Goal: Information Seeking & Learning: Learn about a topic

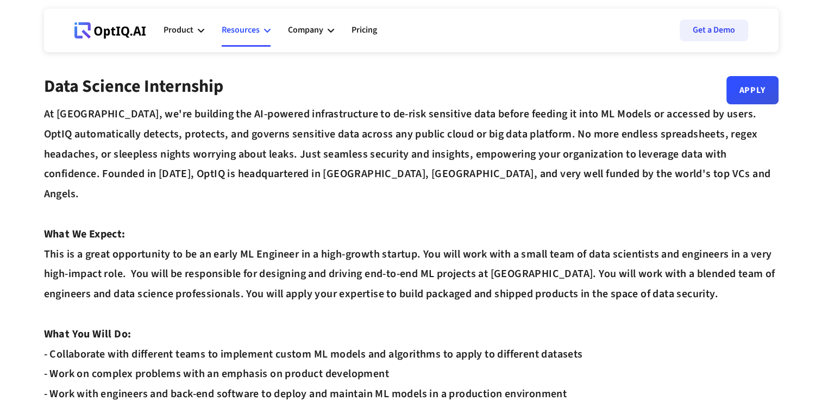
click at [249, 31] on div "Resources" at bounding box center [241, 30] width 38 height 15
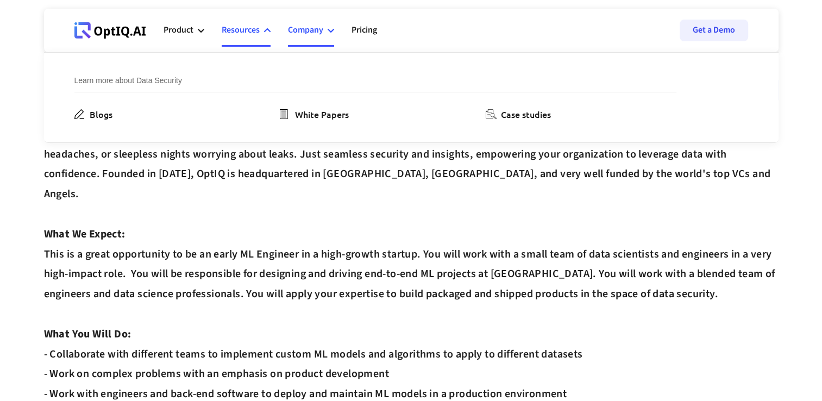
click at [317, 28] on div "Company" at bounding box center [305, 30] width 35 height 15
click at [356, 29] on link "Pricing" at bounding box center [365, 30] width 26 height 33
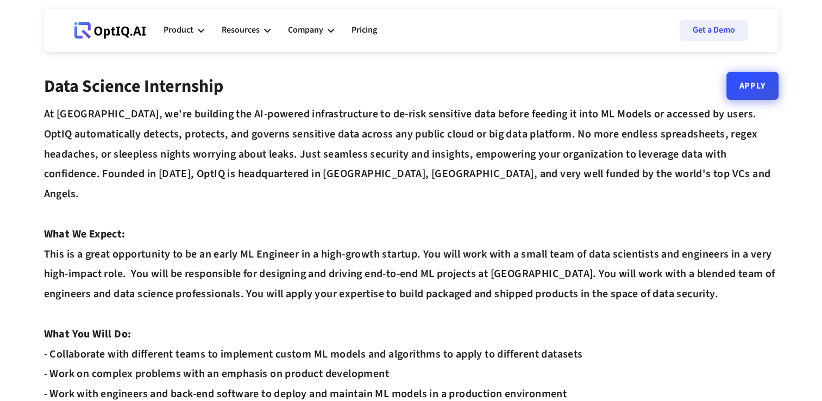
click at [748, 95] on link "Apply" at bounding box center [753, 86] width 52 height 28
click at [310, 23] on div "Company" at bounding box center [305, 30] width 35 height 15
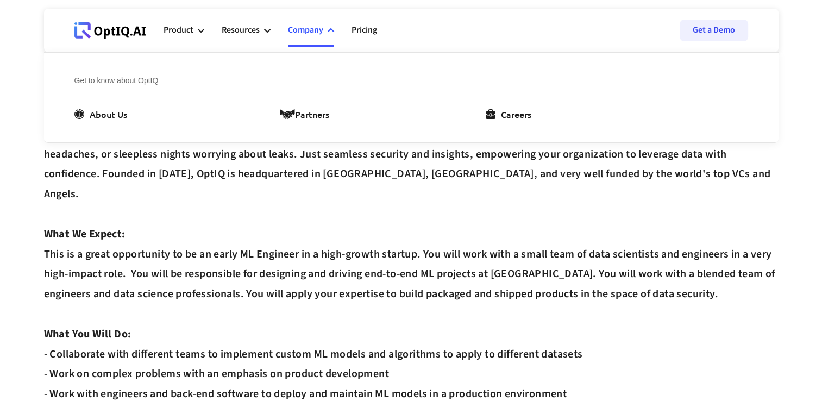
click at [312, 37] on div "Company" at bounding box center [305, 30] width 35 height 15
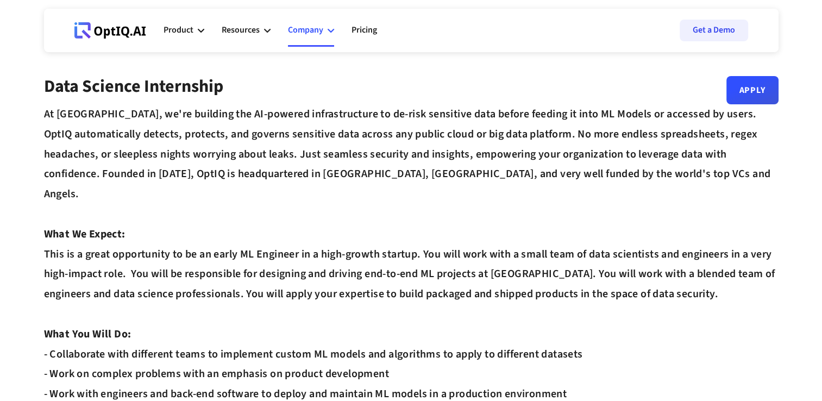
click at [312, 37] on div "Company" at bounding box center [305, 30] width 35 height 15
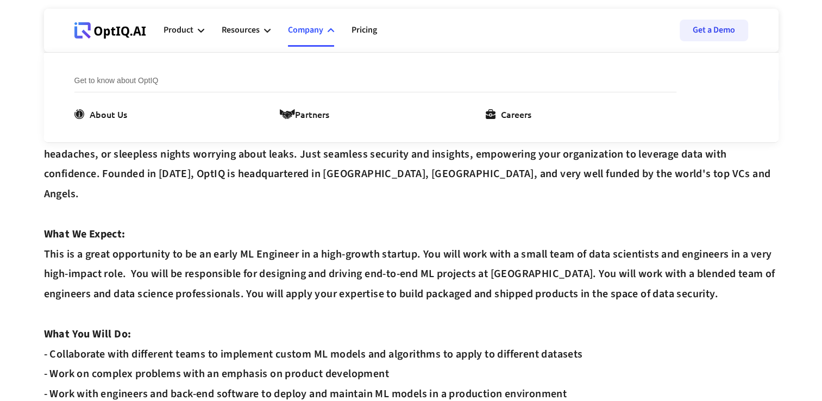
click at [287, 211] on div "At OptIQ, we're building the AI-powered infrastructure to de-risk sensitive dat…" at bounding box center [411, 334] width 735 height 460
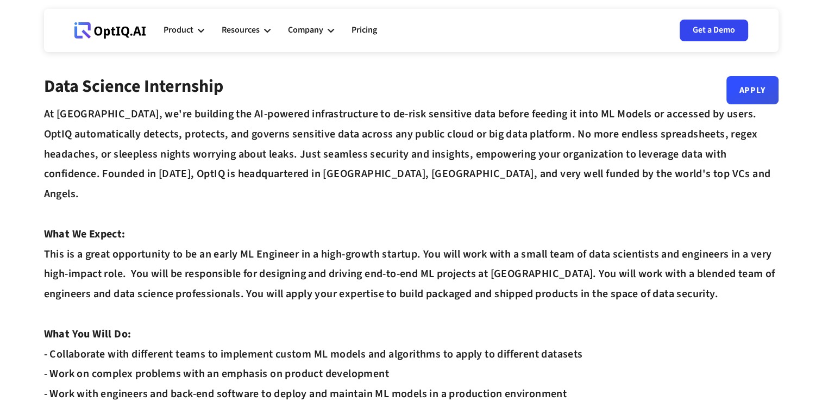
click at [712, 24] on link "Get a Demo" at bounding box center [714, 31] width 68 height 22
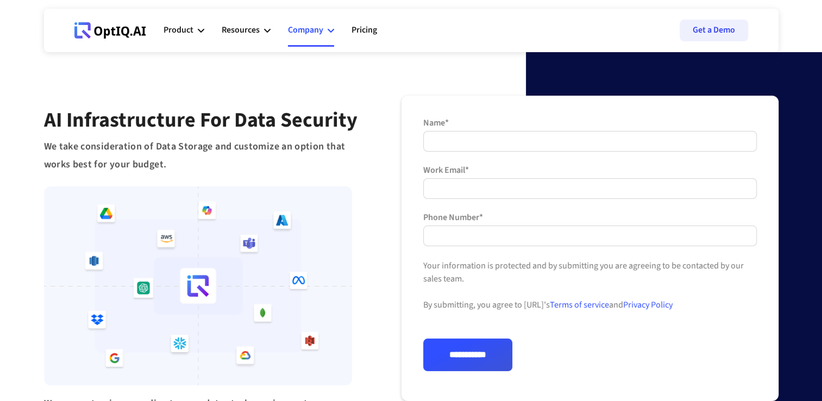
click at [319, 35] on div "Company" at bounding box center [305, 30] width 35 height 15
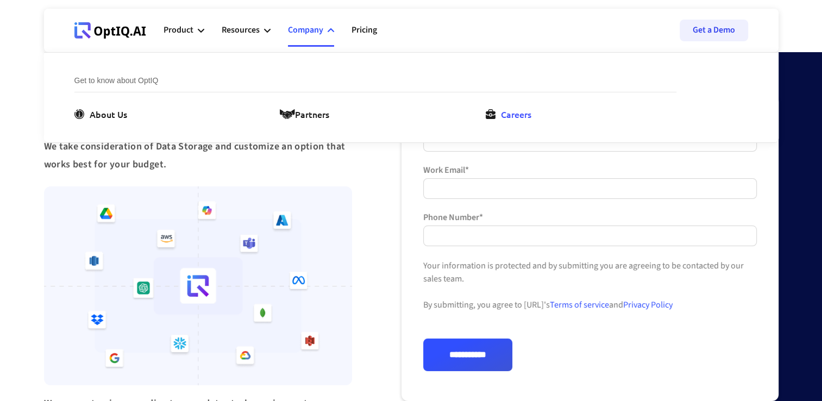
click at [496, 117] on link "Careers" at bounding box center [511, 114] width 50 height 13
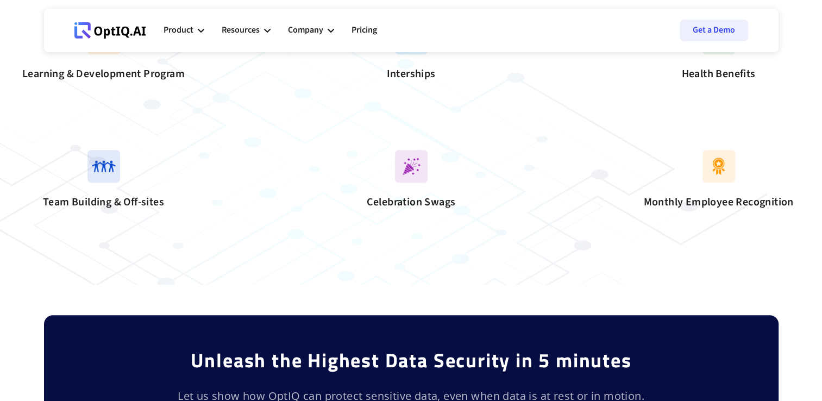
scroll to position [1060, 0]
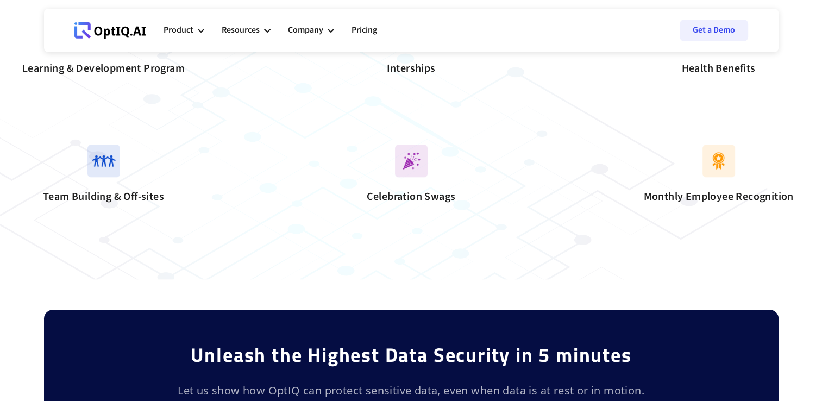
click at [416, 49] on img at bounding box center [411, 32] width 33 height 33
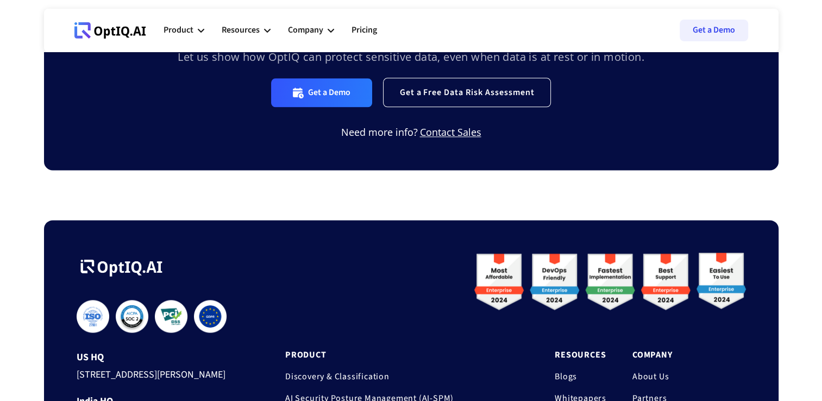
scroll to position [1386, 0]
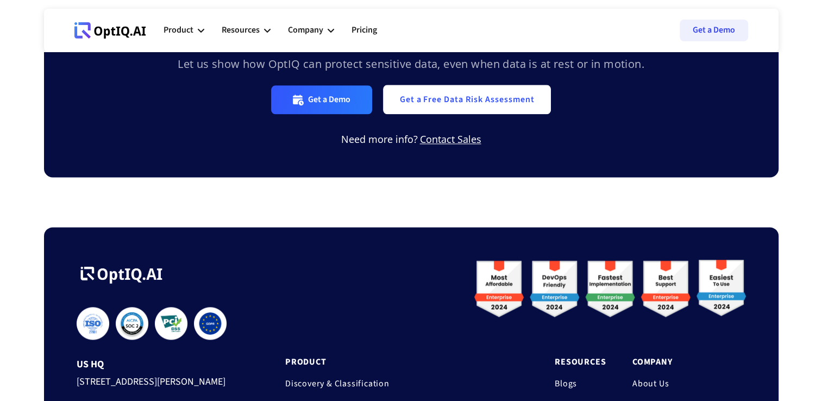
click at [430, 114] on link "Get a Free Data Risk Assessment" at bounding box center [467, 99] width 168 height 29
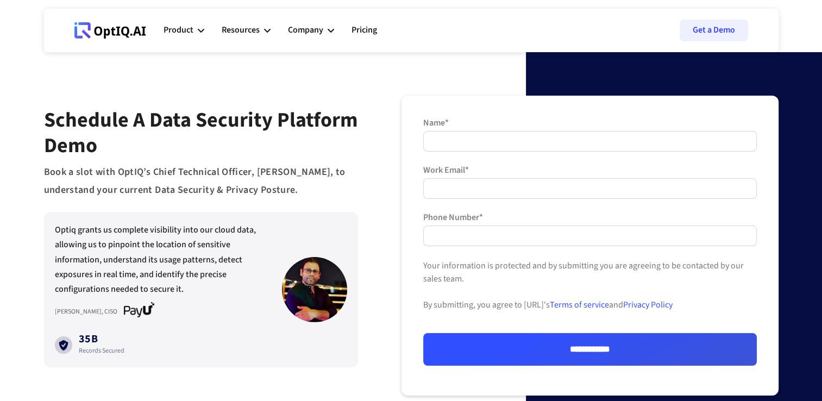
click at [584, 116] on div "**********" at bounding box center [590, 246] width 377 height 300
